Goal: Transaction & Acquisition: Purchase product/service

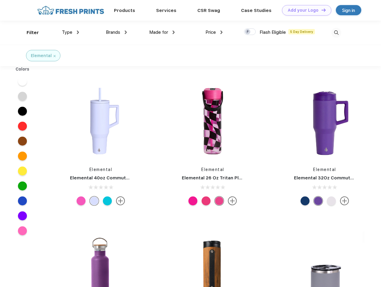
click at [305, 10] on link "Add your Logo Design Tool" at bounding box center [306, 10] width 49 height 10
click at [0, 0] on div "Design Tool" at bounding box center [0, 0] width 0 height 0
click at [321, 10] on link "Add your Logo Design Tool" at bounding box center [306, 10] width 49 height 10
click at [29, 33] on div "Filter" at bounding box center [33, 32] width 12 height 7
click at [71, 32] on span "Type" at bounding box center [67, 32] width 10 height 5
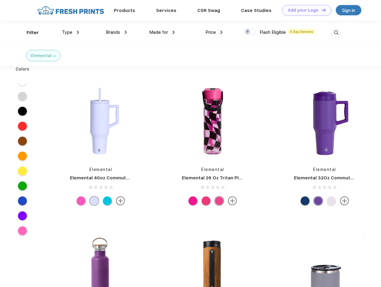
click at [116, 32] on span "Brands" at bounding box center [113, 32] width 14 height 5
click at [162, 32] on span "Made for" at bounding box center [158, 32] width 19 height 5
click at [214, 32] on span "Price" at bounding box center [211, 32] width 10 height 5
click at [250, 32] on div at bounding box center [250, 31] width 12 height 7
click at [248, 32] on input "checkbox" at bounding box center [246, 30] width 4 height 4
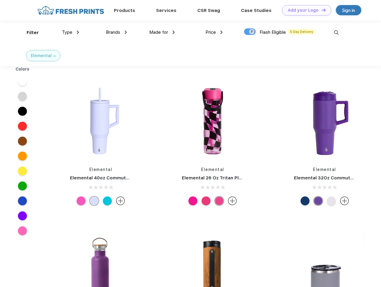
click at [336, 33] on img at bounding box center [337, 33] width 10 height 10
